Goal: Task Accomplishment & Management: Complete application form

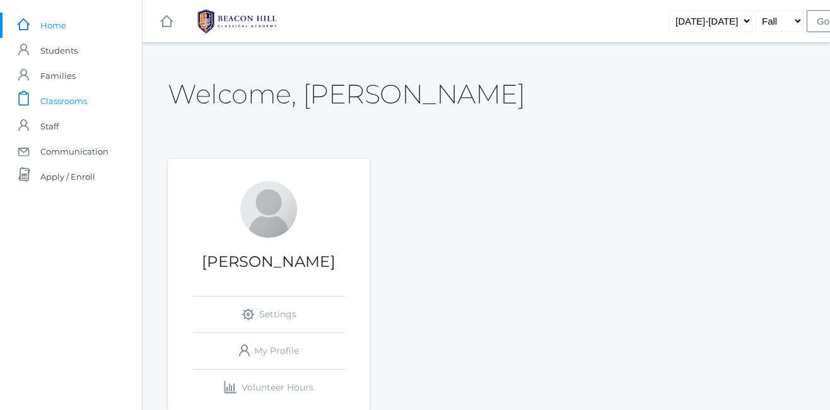
click at [67, 98] on span "Classrooms" at bounding box center [63, 100] width 47 height 25
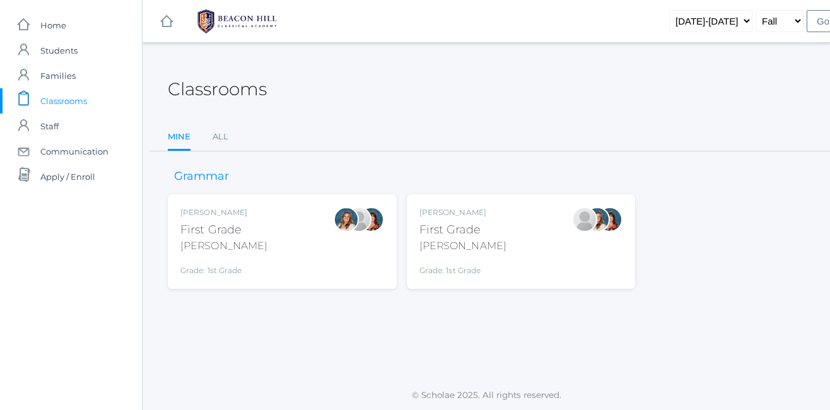
click at [475, 238] on div "[PERSON_NAME]" at bounding box center [462, 245] width 87 height 15
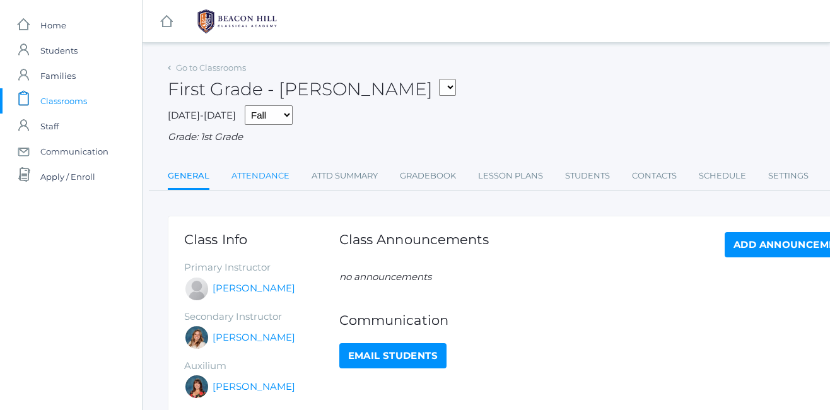
click at [261, 172] on link "Attendance" at bounding box center [260, 175] width 58 height 25
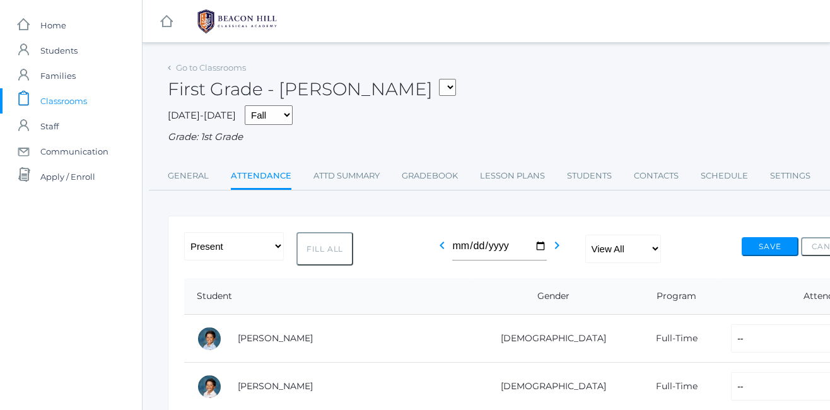
click at [333, 241] on button "Fill All" at bounding box center [324, 248] width 57 height 33
select select "P"
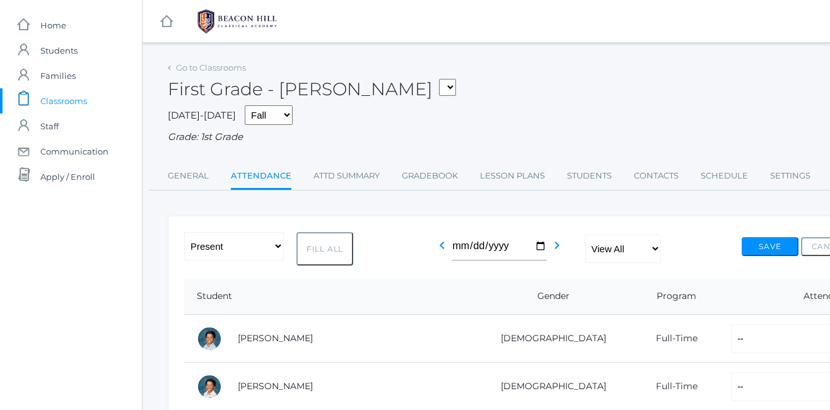
select select "P"
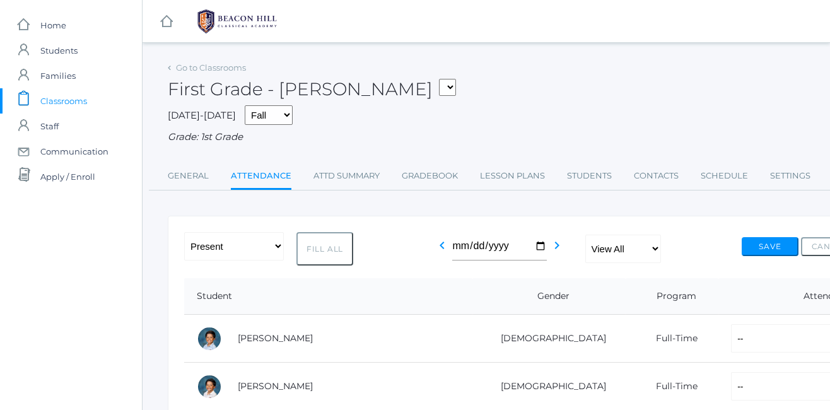
select select "P"
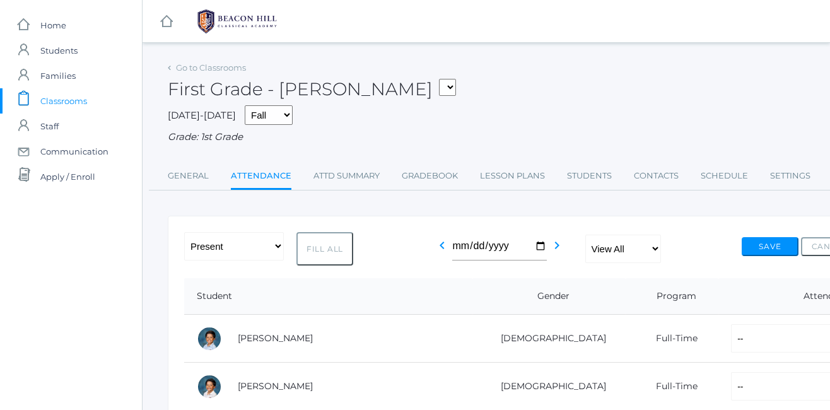
select select "P"
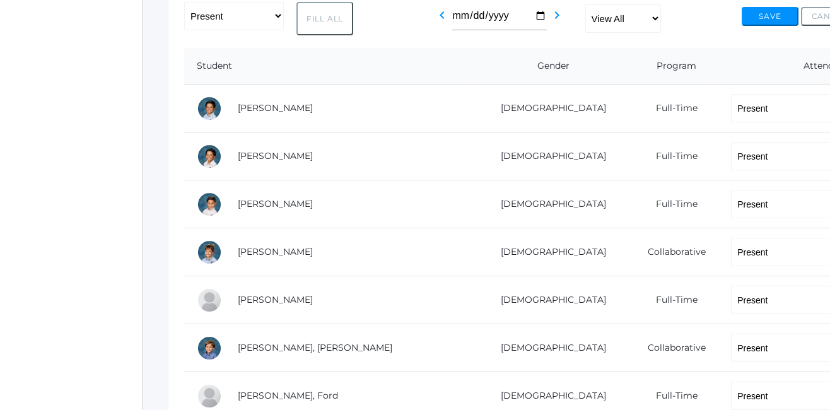
scroll to position [236, 0]
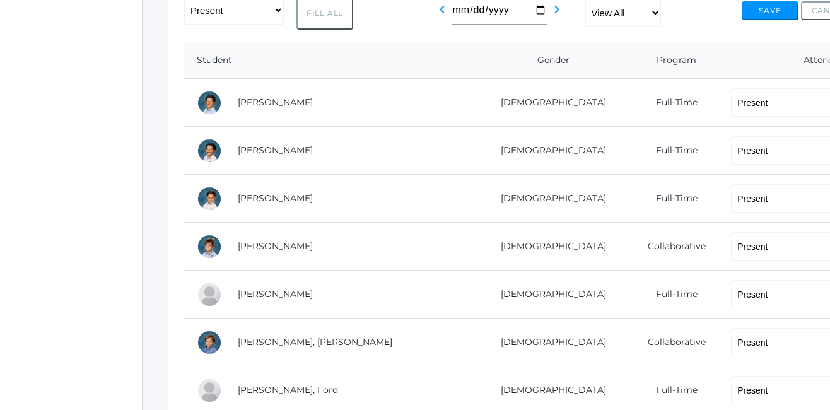
drag, startPoint x: 620, startPoint y: 248, endPoint x: 796, endPoint y: 238, distance: 176.2
click at [796, 238] on tr "Bradley, Obadiah Male Collaborative -- Present Present-At-Home Tardy Excused Ta…" at bounding box center [520, 247] width 673 height 48
select select "TU"
click at [778, 8] on button "Save" at bounding box center [769, 10] width 57 height 19
